Goal: Understand process/instructions

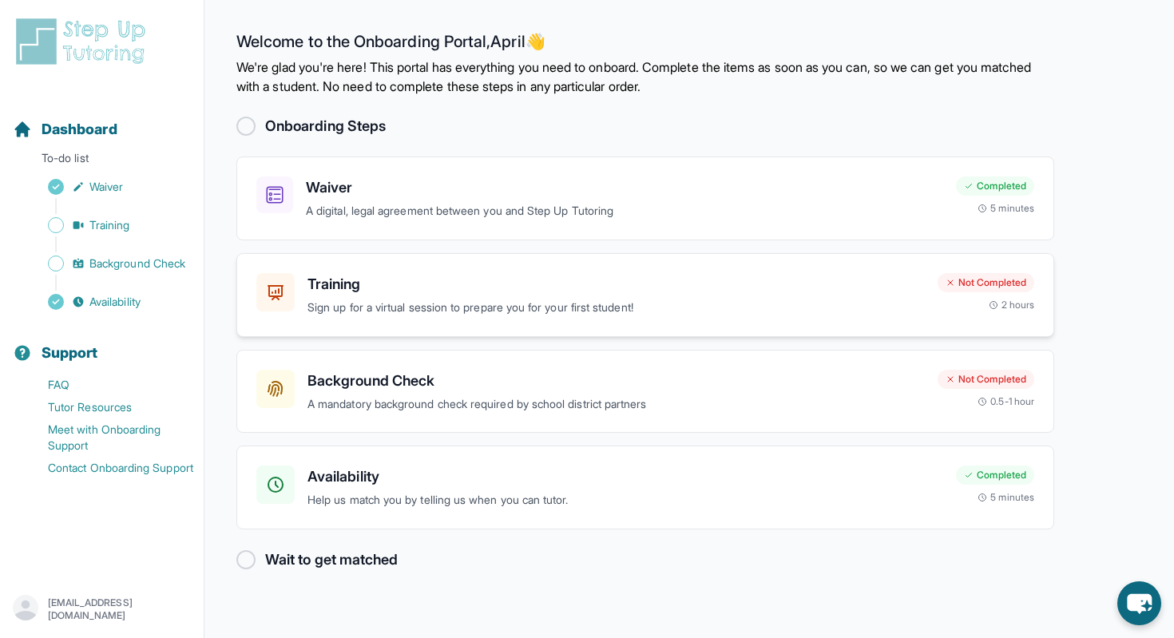
click at [396, 300] on p "Sign up for a virtual session to prepare you for your first student!" at bounding box center [617, 308] width 618 height 18
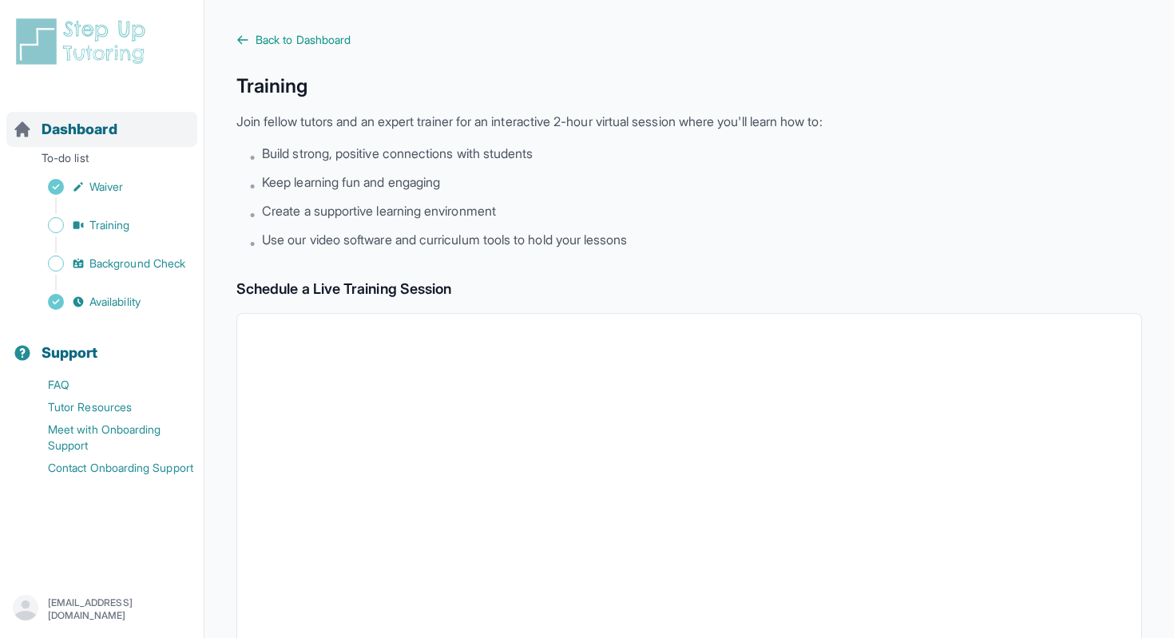
click at [93, 133] on span "Dashboard" at bounding box center [80, 129] width 76 height 22
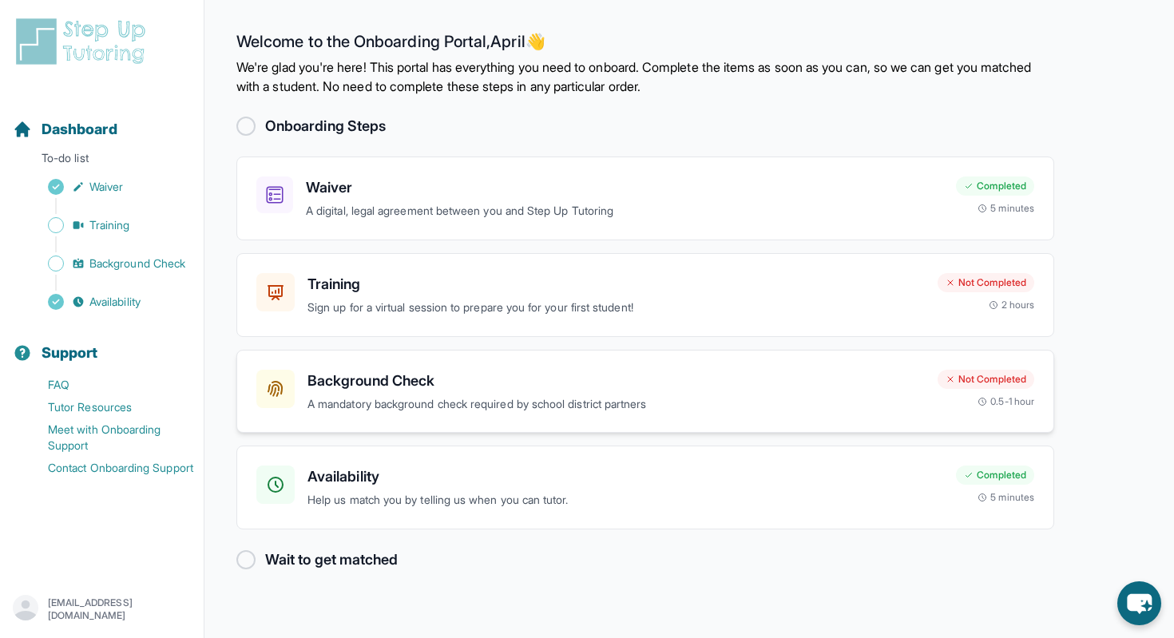
click at [363, 375] on h3 "Background Check" at bounding box center [617, 381] width 618 height 22
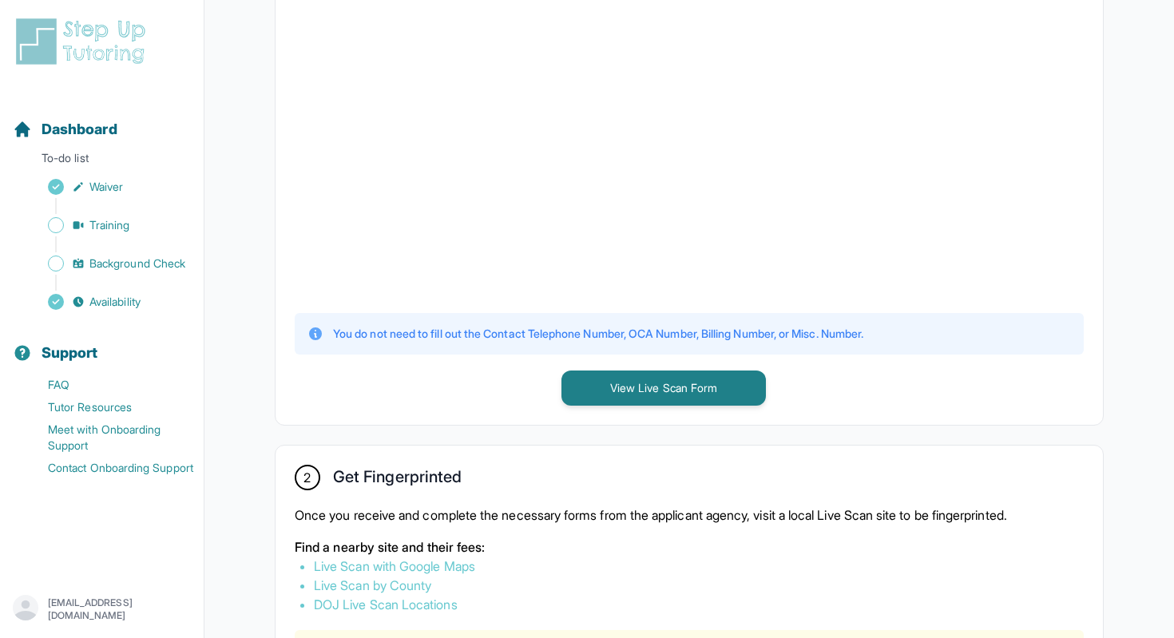
scroll to position [479, 0]
